Goal: Information Seeking & Learning: Learn about a topic

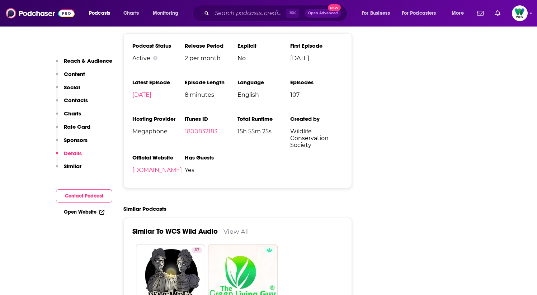
scroll to position [952, 0]
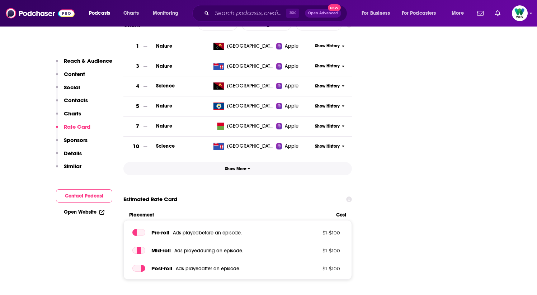
click at [244, 166] on span "Show More" at bounding box center [237, 168] width 25 height 5
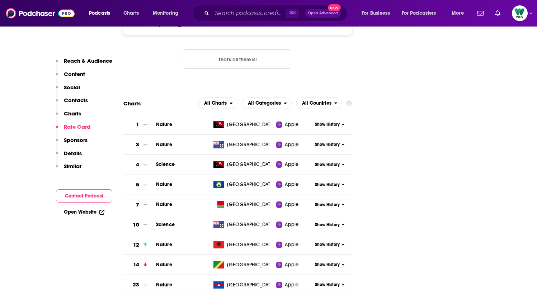
scroll to position [838, 0]
